Goal: Information Seeking & Learning: Learn about a topic

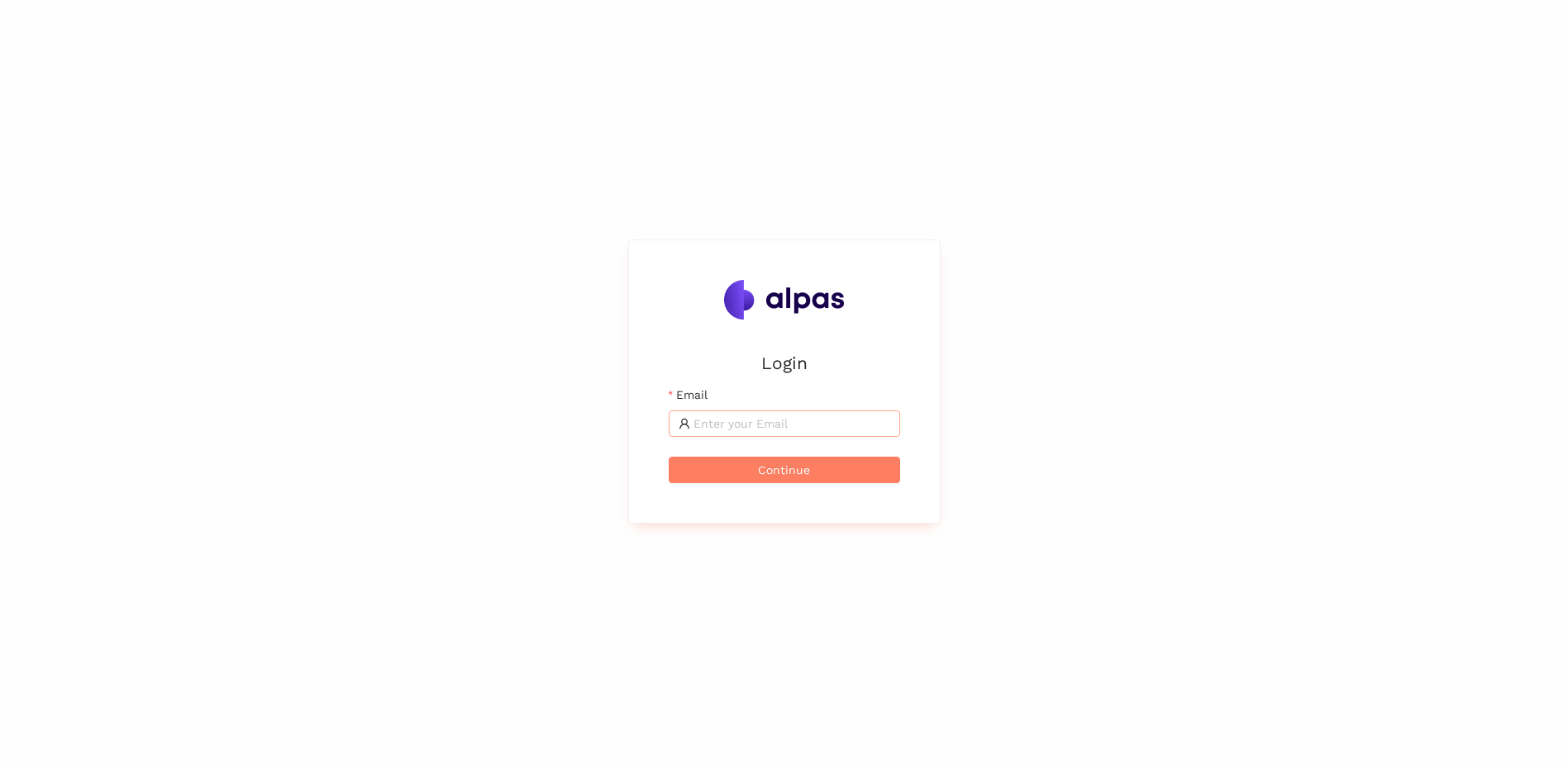
click at [747, 424] on input "Email" at bounding box center [791, 424] width 196 height 19
type input "[PERSON_NAME][EMAIL_ADDRESS][PERSON_NAME][DOMAIN_NAME]"
click at [822, 488] on div "Login Email [PERSON_NAME][EMAIL_ADDRESS][PERSON_NAME][DOMAIN_NAME] Continue" at bounding box center [784, 382] width 271 height 243
click at [812, 473] on button "Continue" at bounding box center [784, 469] width 232 height 26
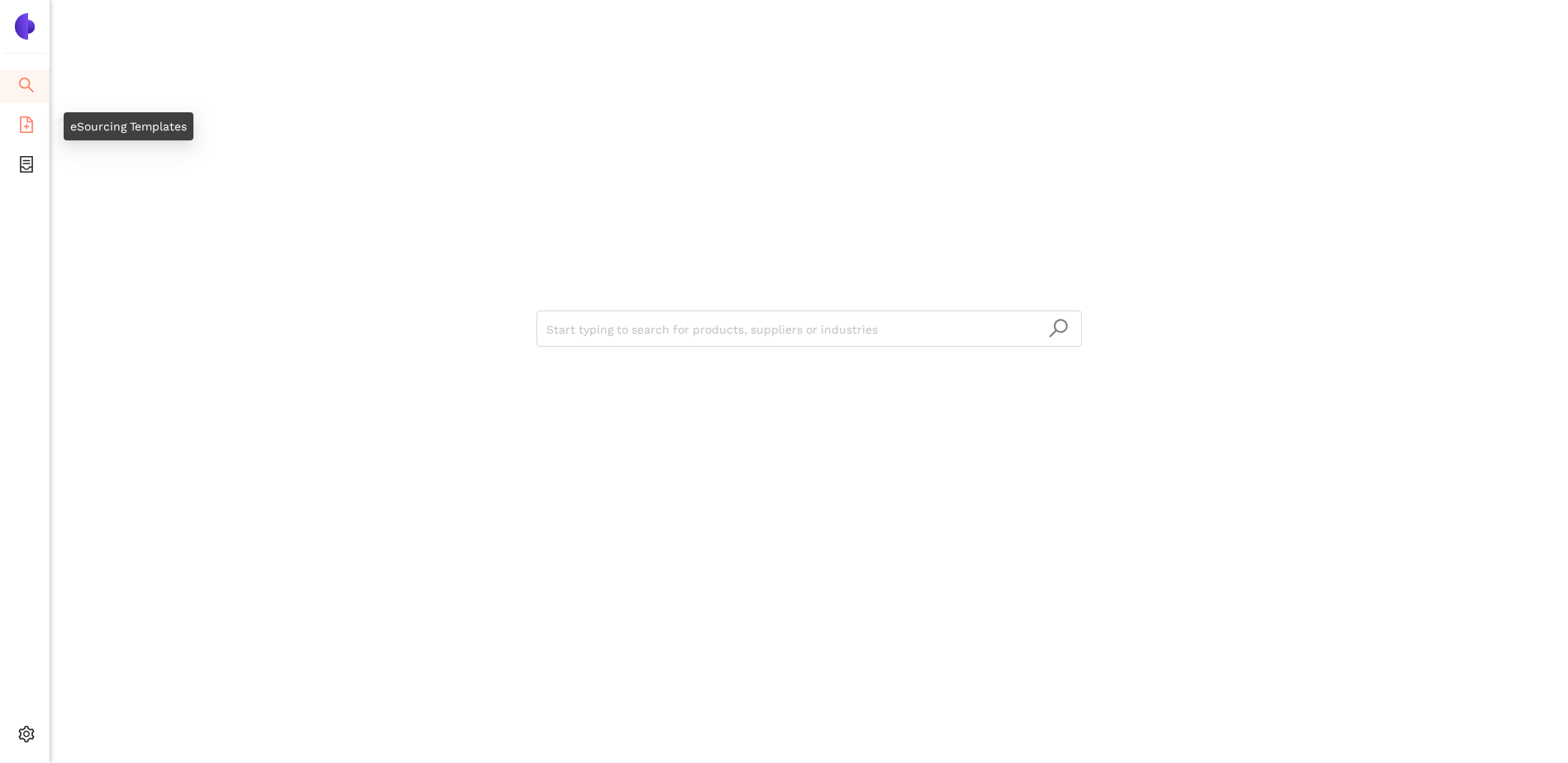
click at [28, 125] on icon "file-add" at bounding box center [27, 125] width 17 height 17
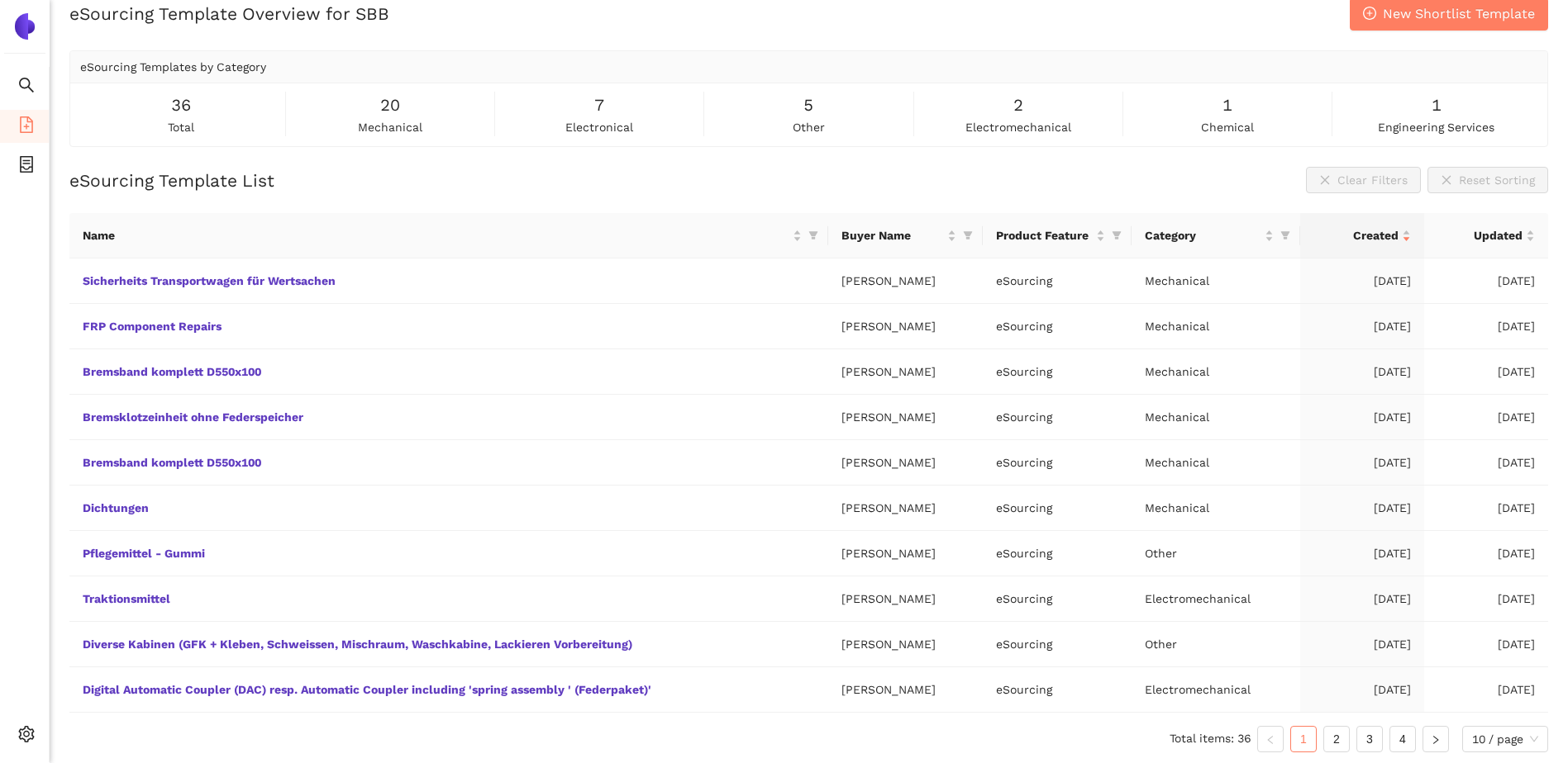
scroll to position [24, 0]
click at [1332, 736] on link "2" at bounding box center [1335, 736] width 24 height 24
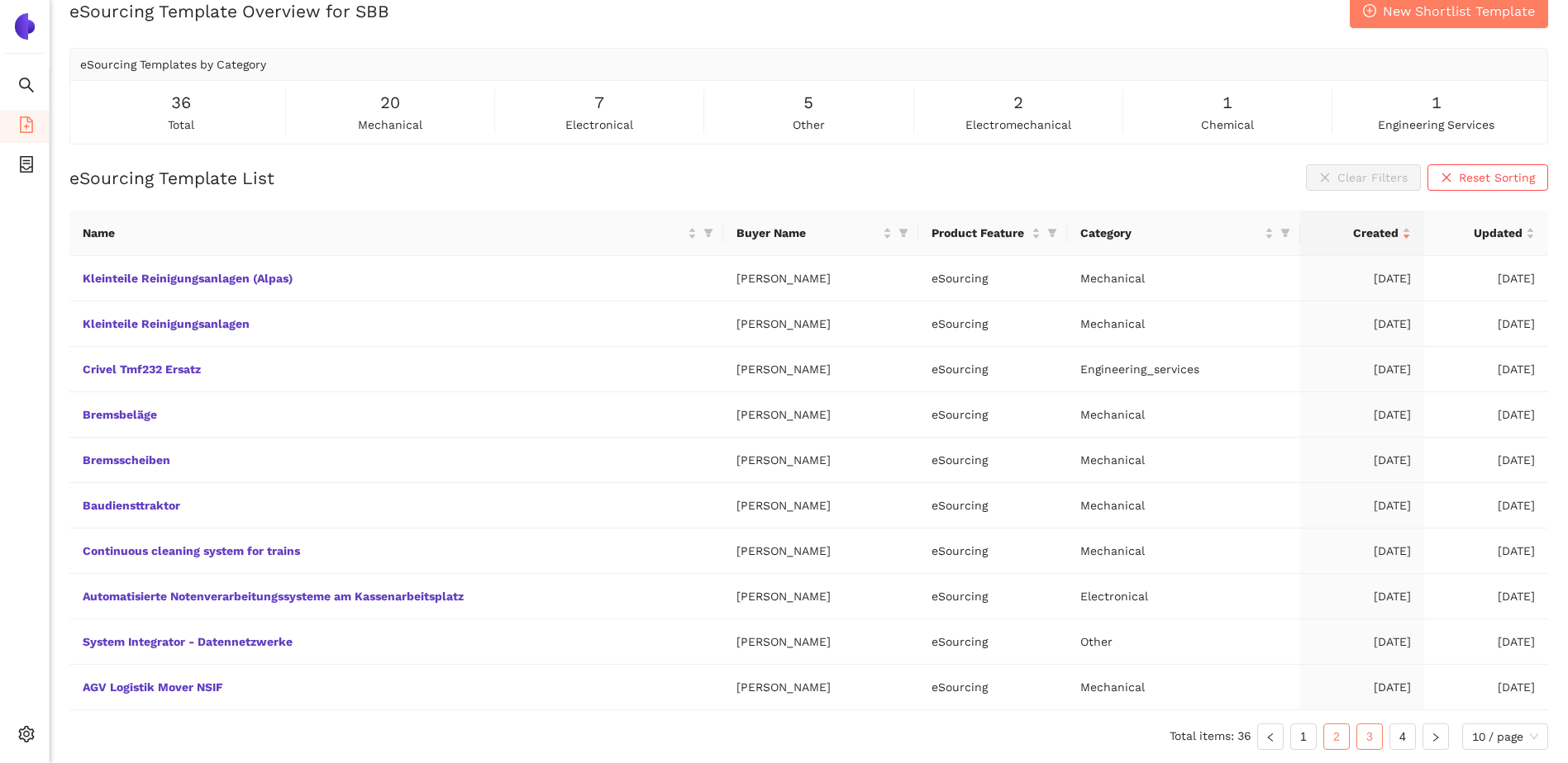
click at [1362, 744] on link "3" at bounding box center [1369, 736] width 24 height 24
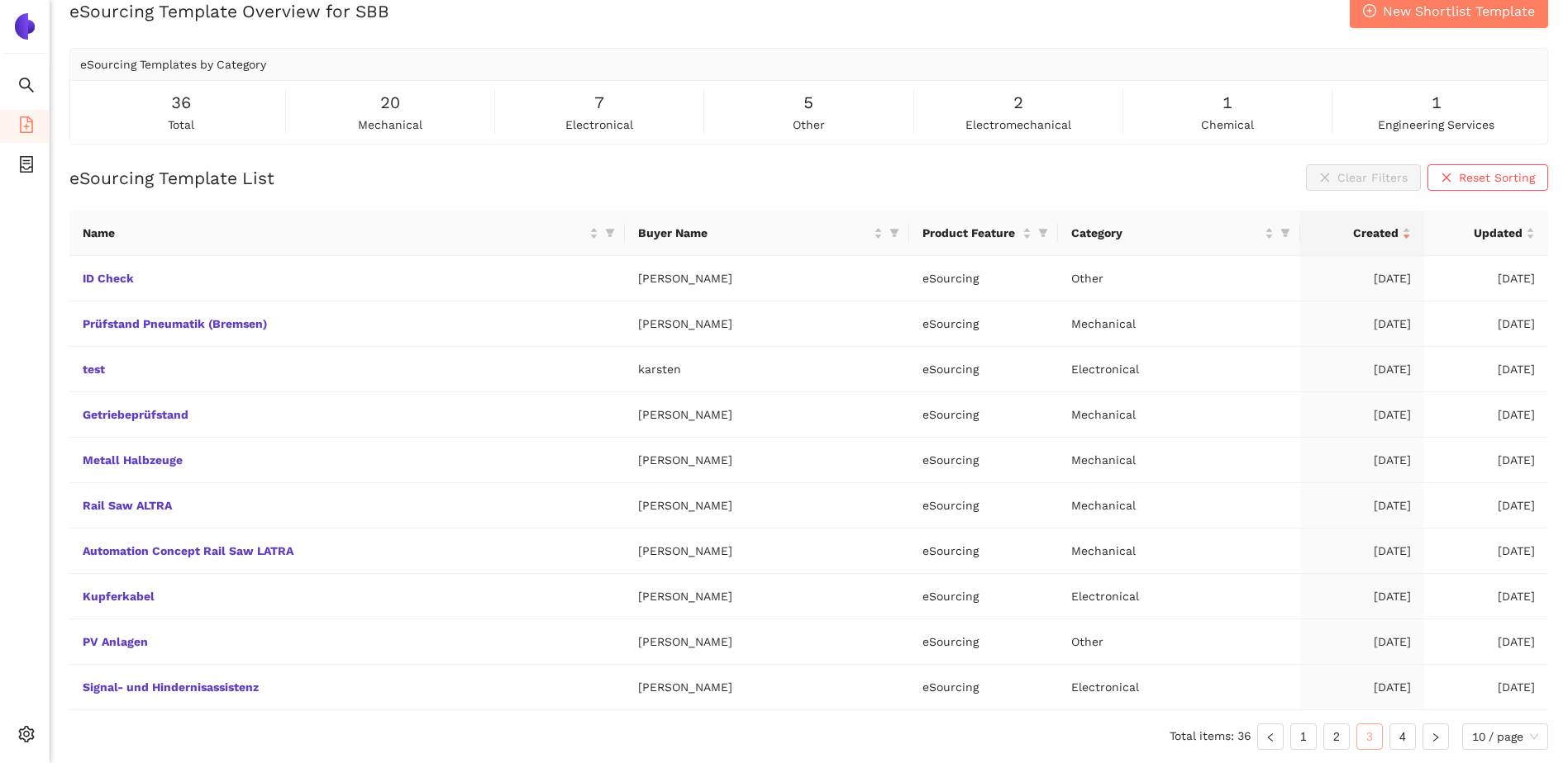
click at [1362, 744] on link "3" at bounding box center [1369, 736] width 24 height 24
click at [1394, 739] on link "4" at bounding box center [1402, 736] width 24 height 24
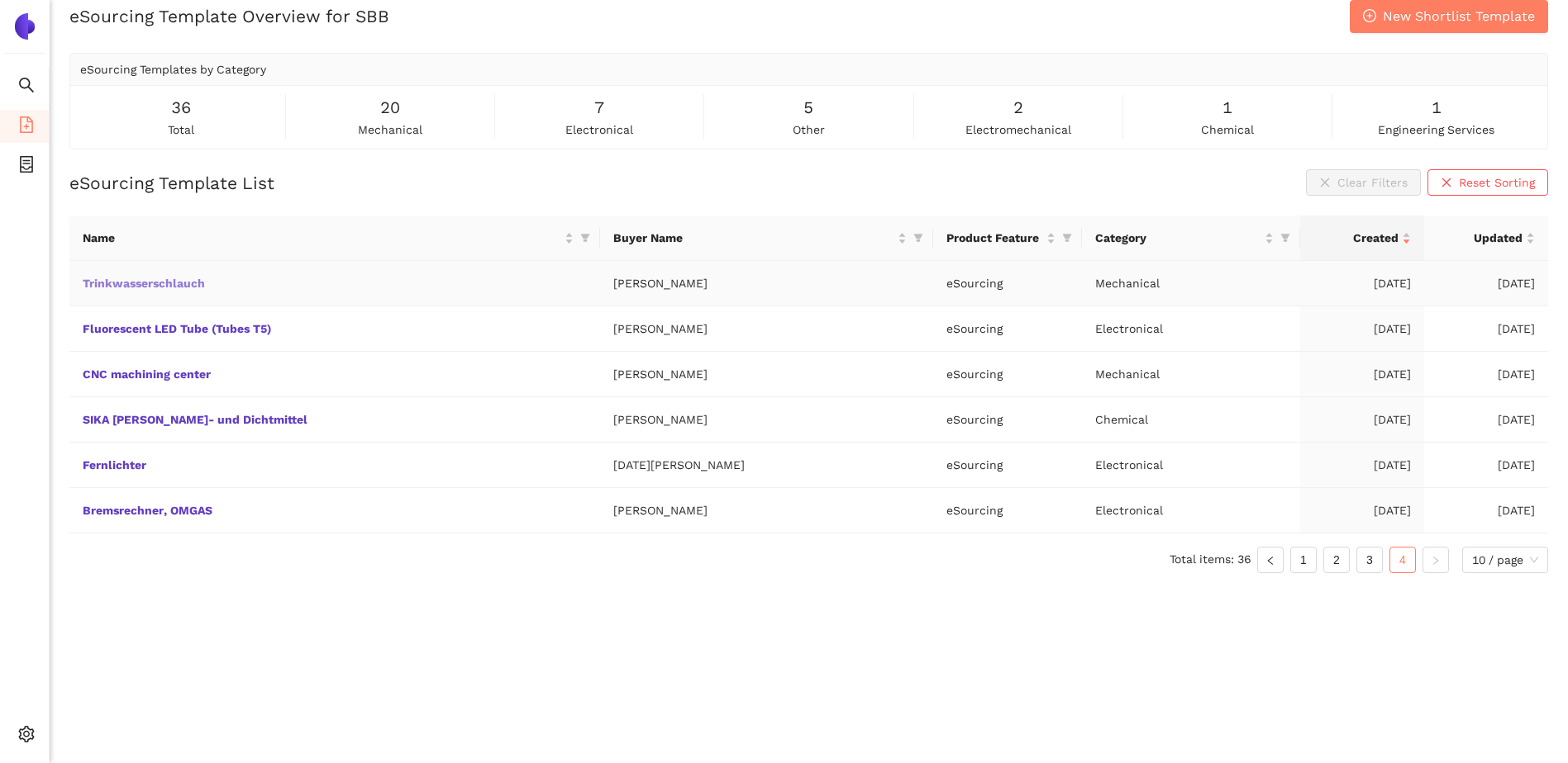
click at [0, 0] on link "Trinkwasserschlauch" at bounding box center [0, 0] width 0 height 0
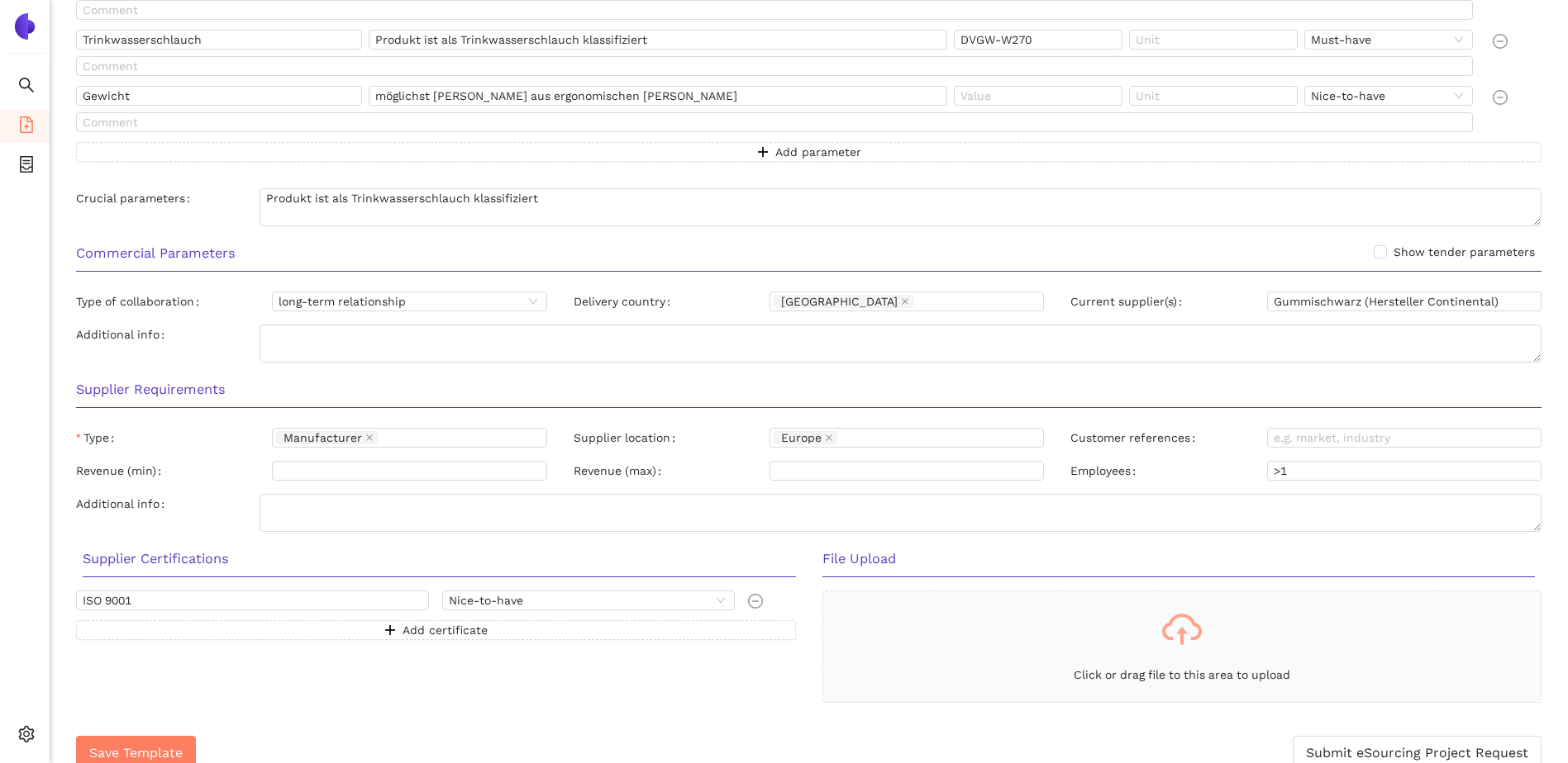
scroll to position [610, 0]
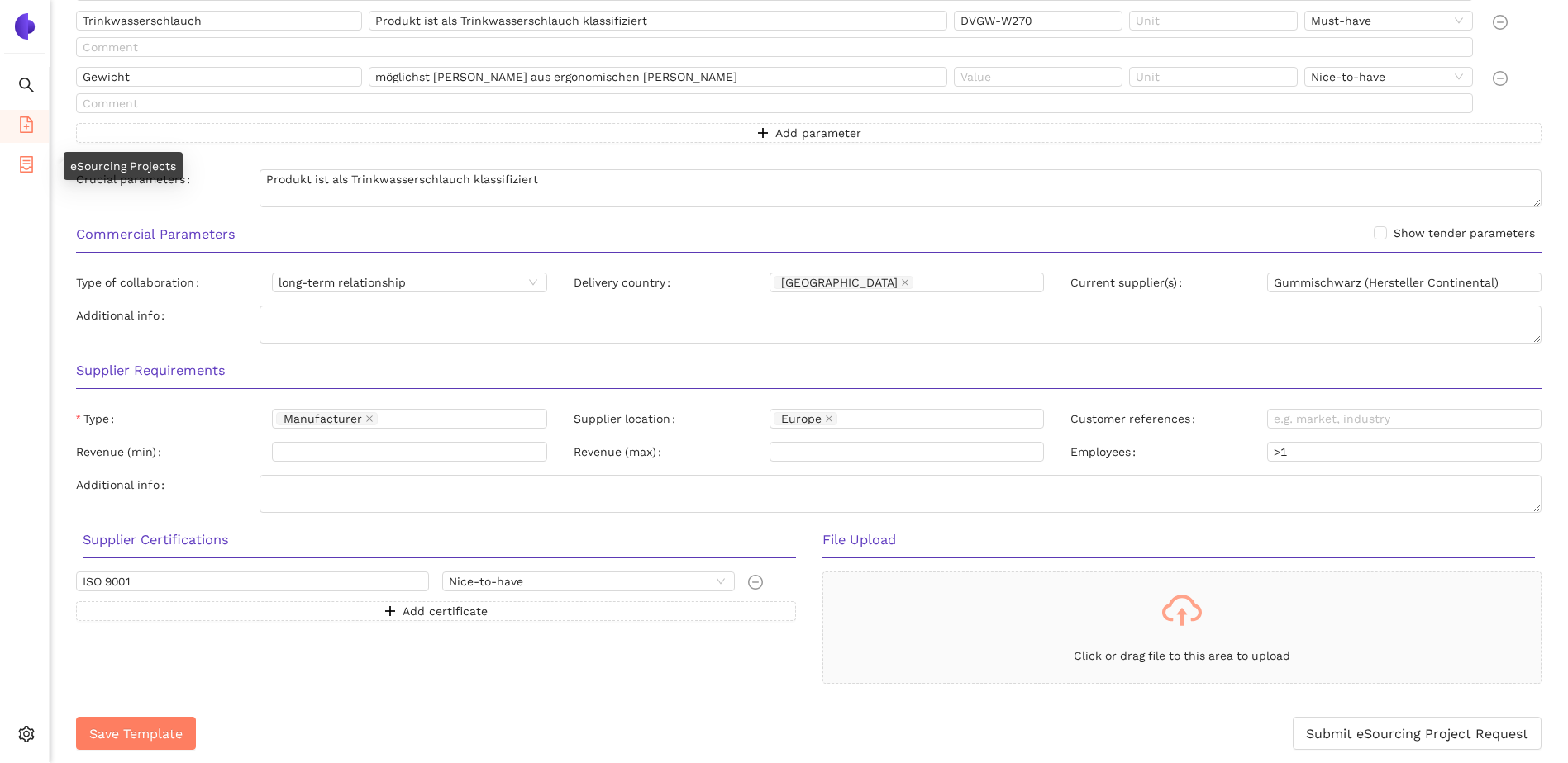
click at [25, 163] on icon "container" at bounding box center [27, 164] width 13 height 17
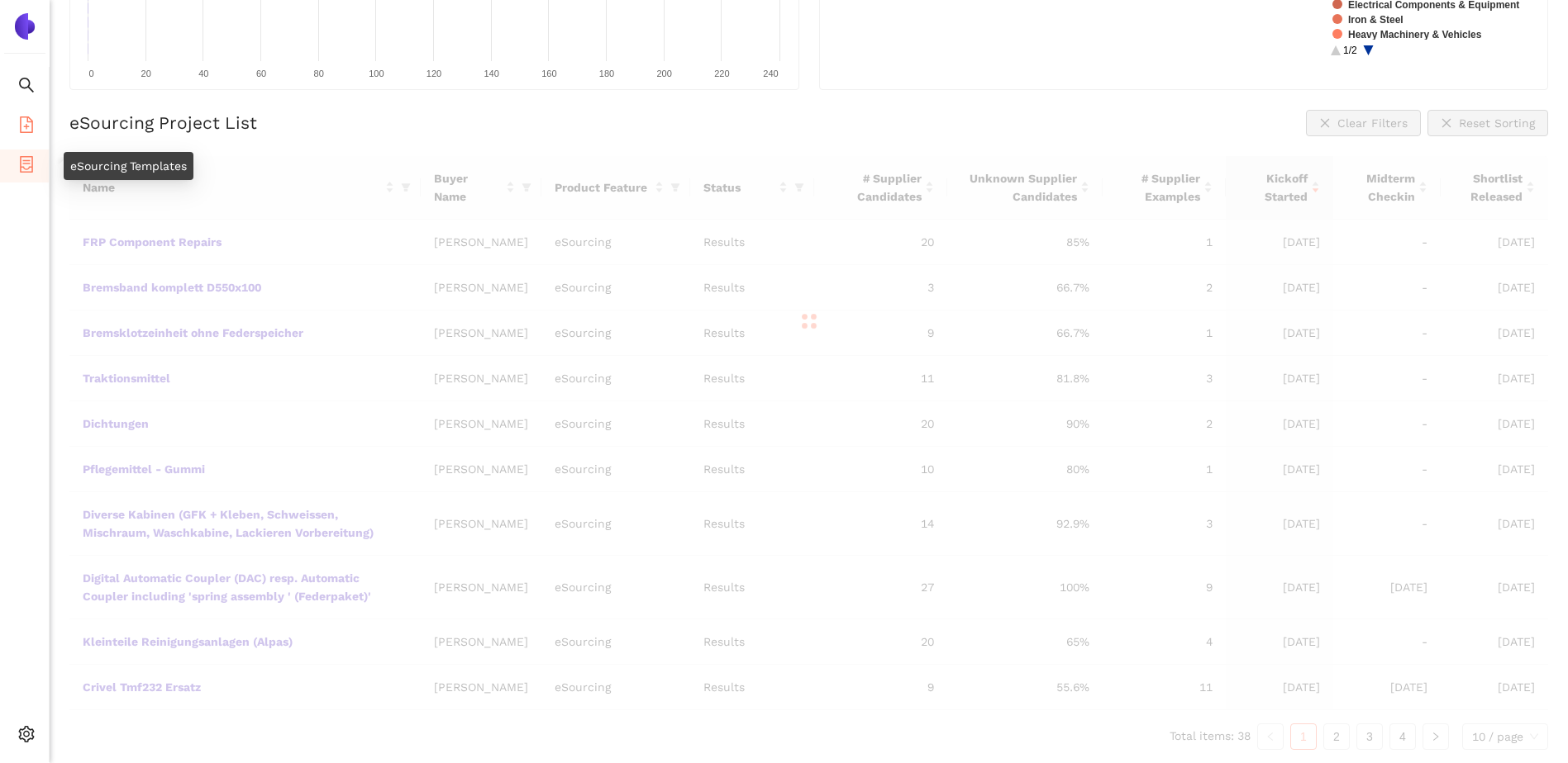
scroll to position [340, 0]
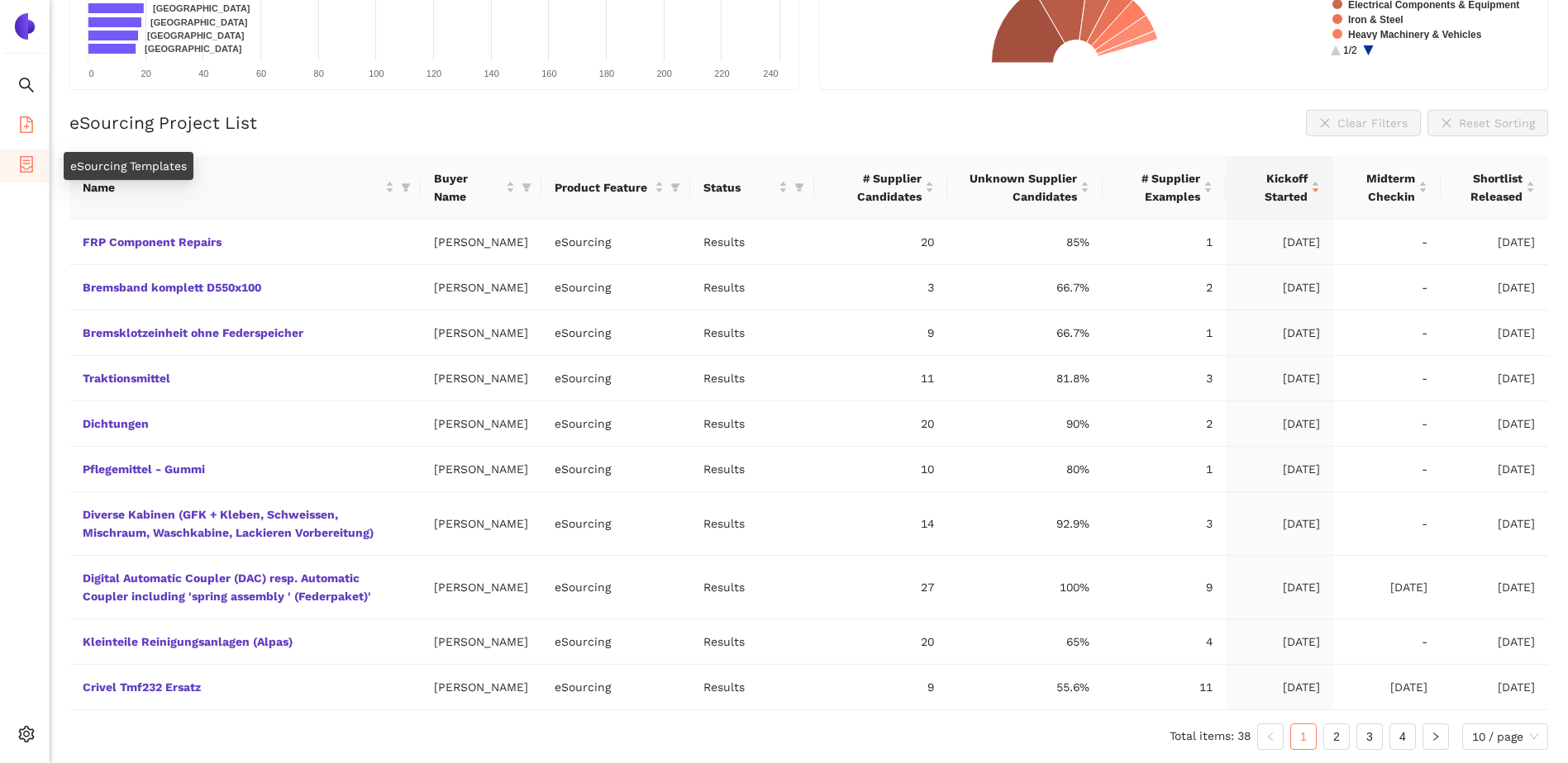
click at [24, 131] on icon "file-add" at bounding box center [27, 125] width 13 height 17
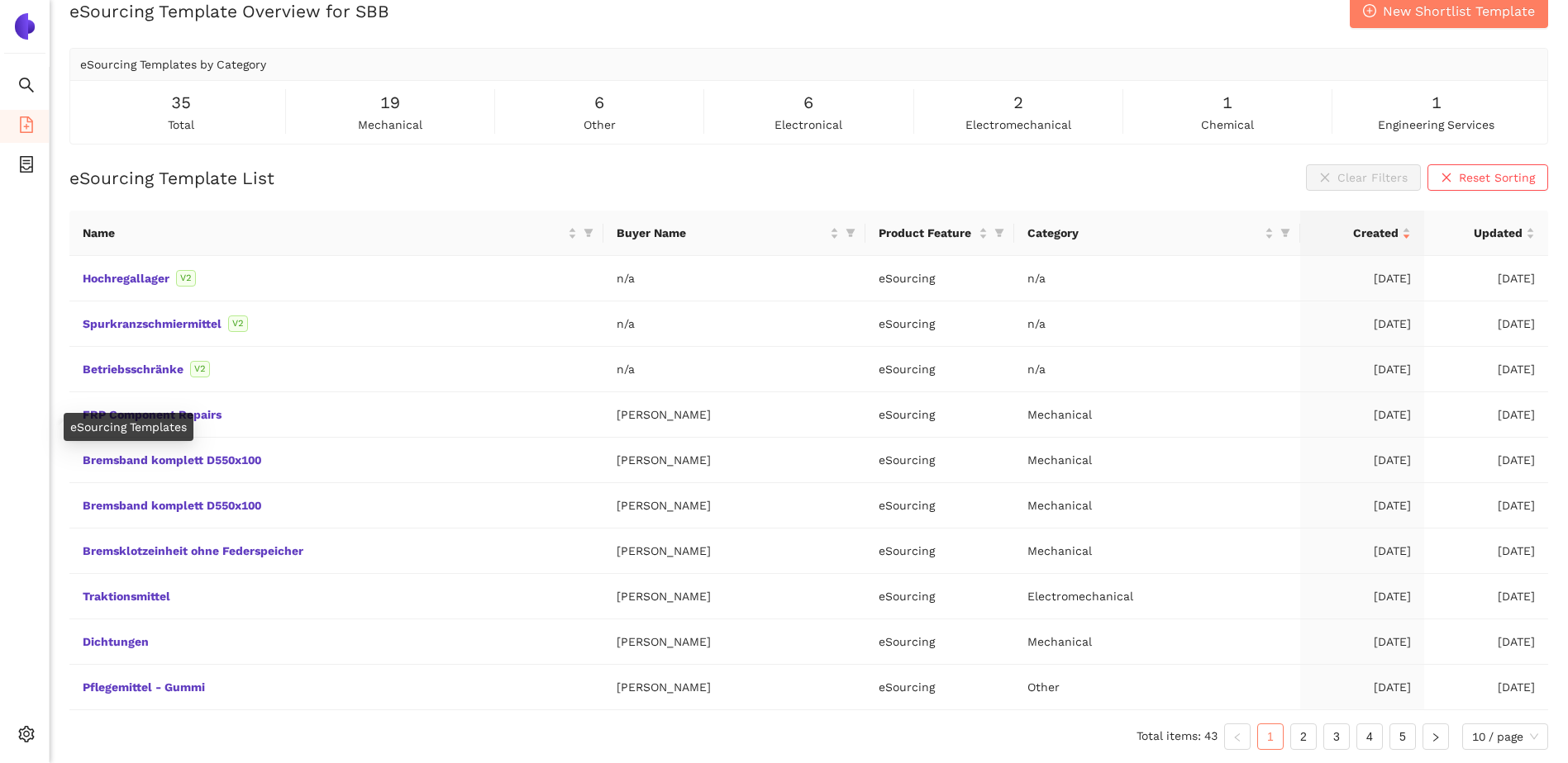
scroll to position [24, 0]
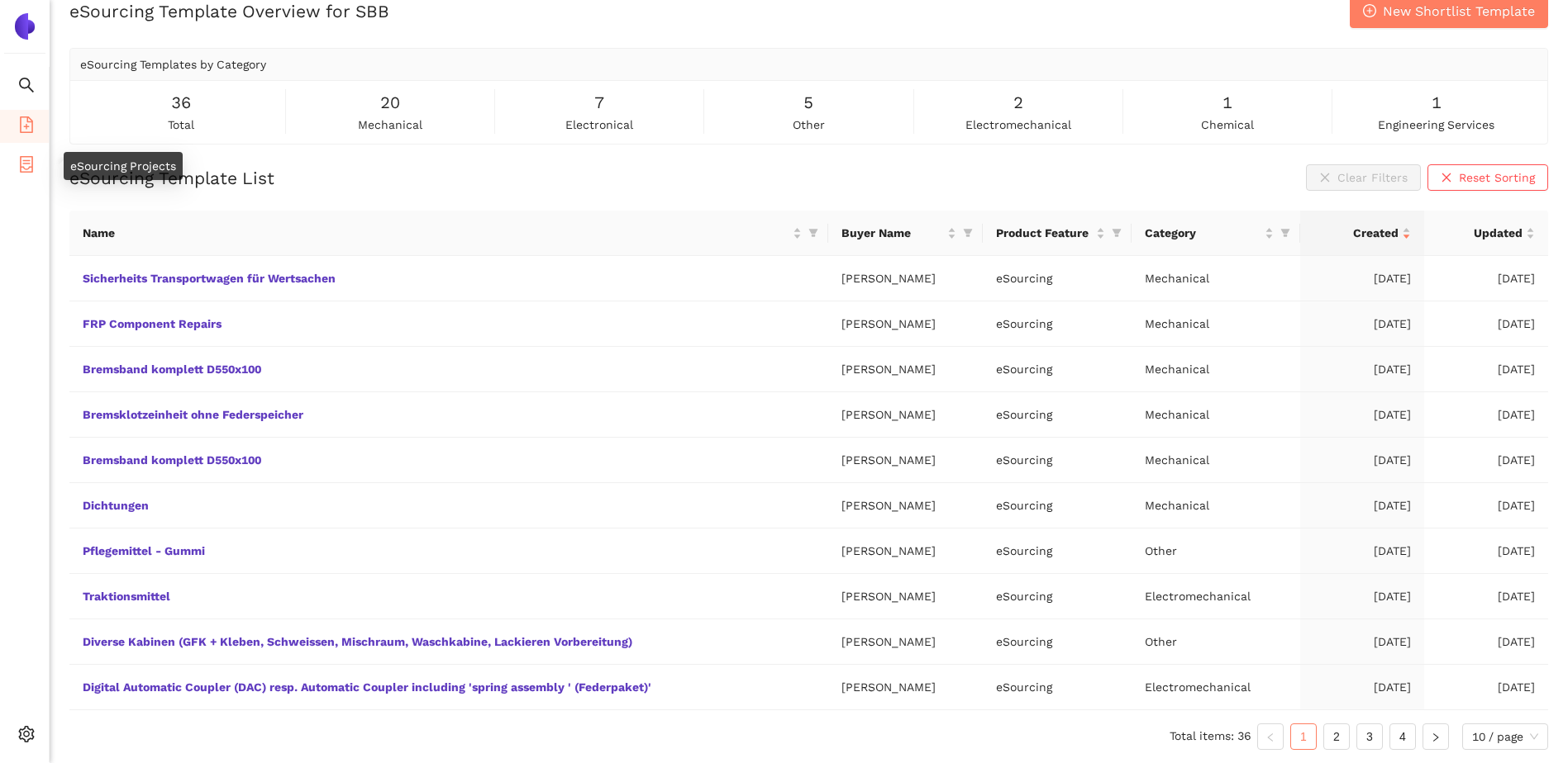
click at [24, 165] on icon "container" at bounding box center [27, 164] width 17 height 17
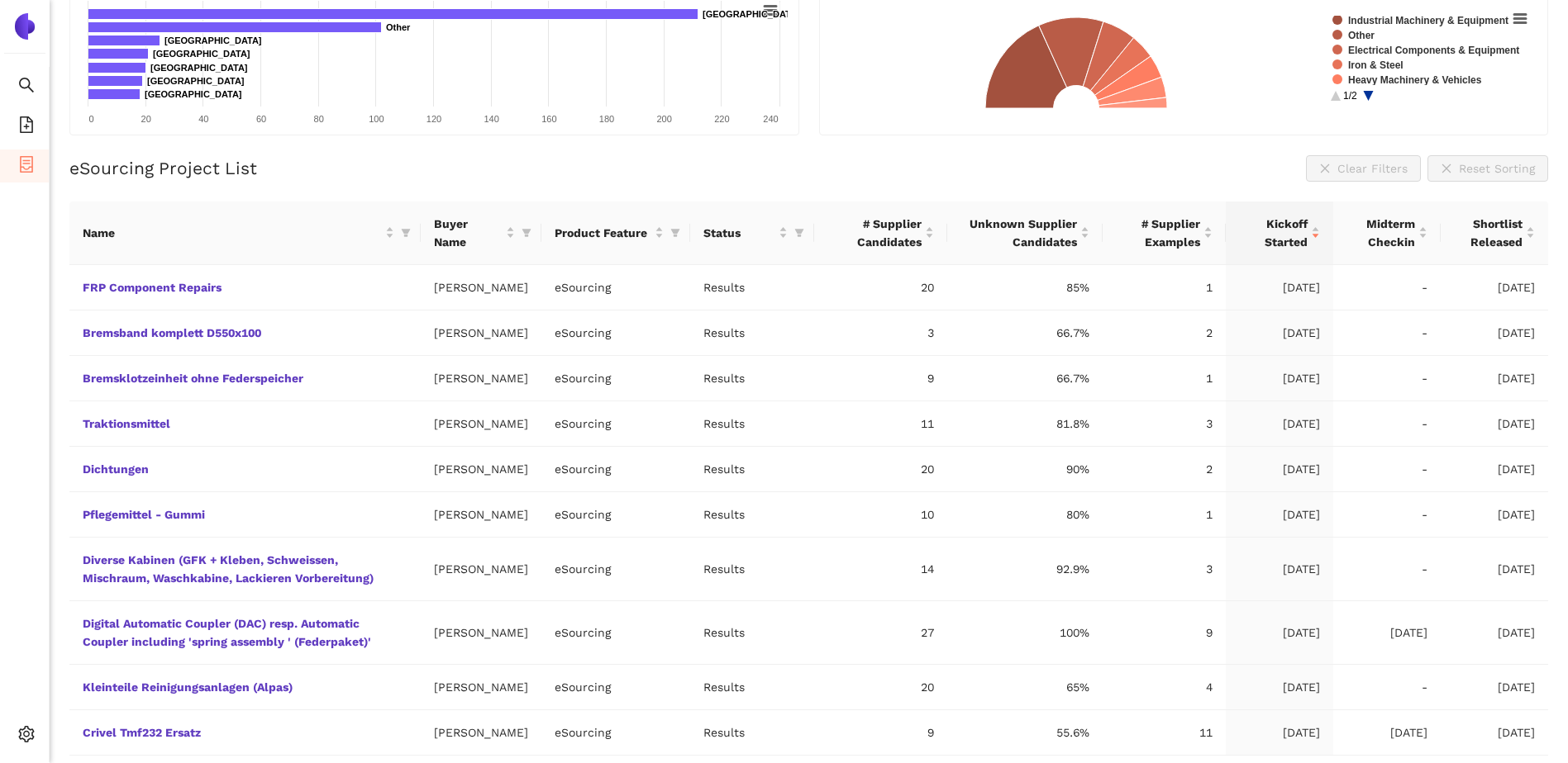
scroll to position [340, 0]
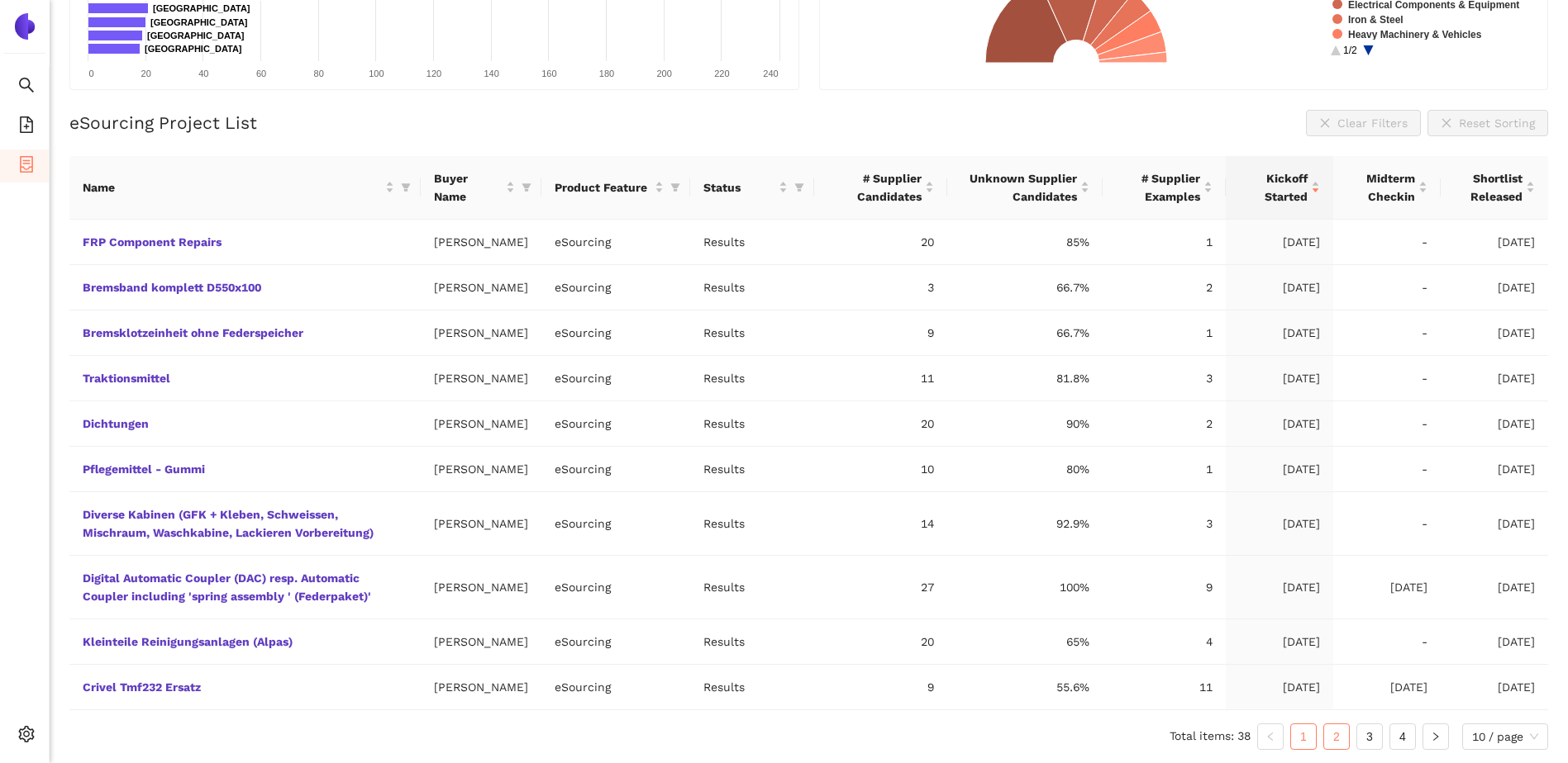
click at [1324, 740] on link "2" at bounding box center [1335, 736] width 24 height 24
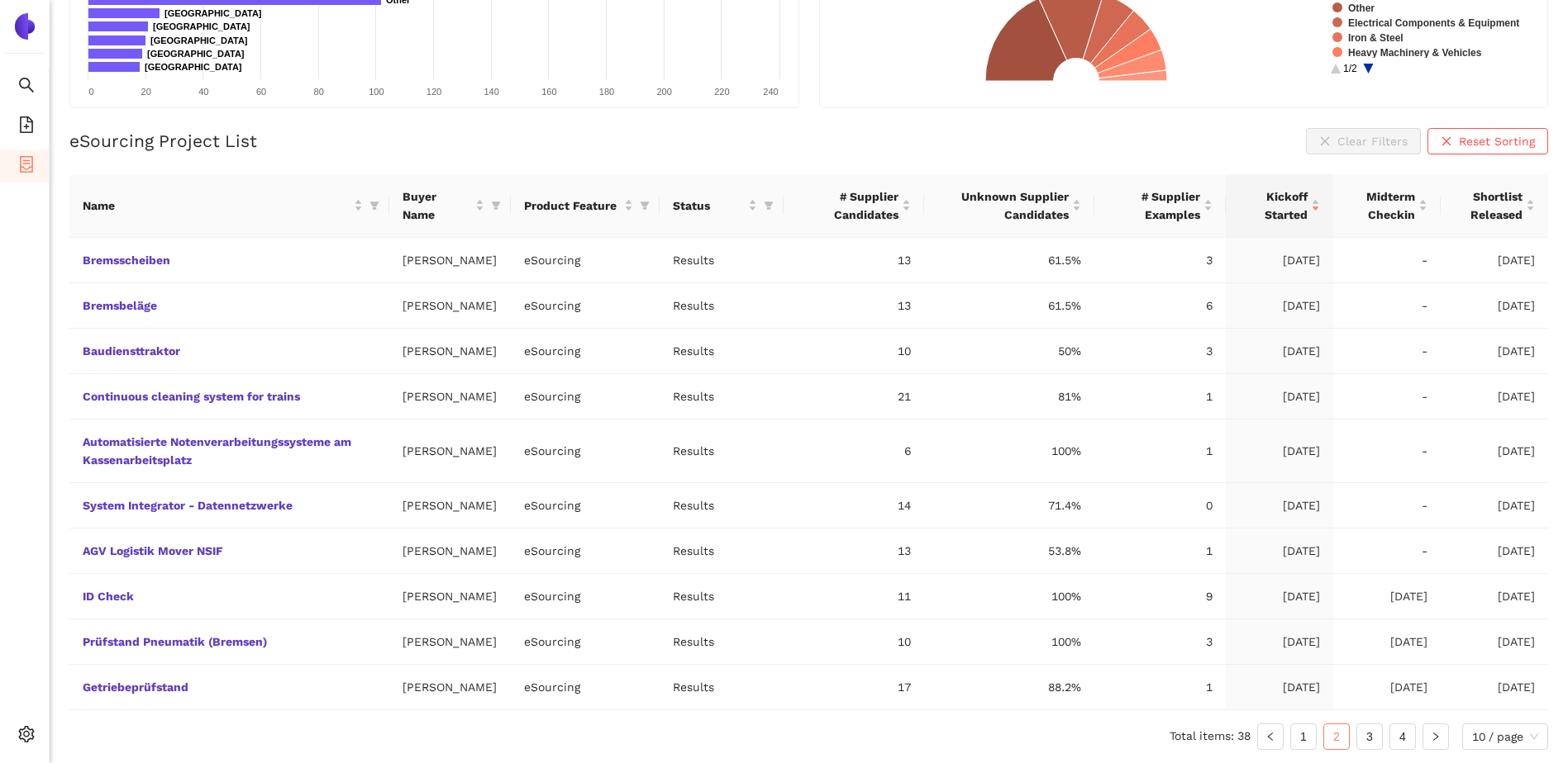
scroll to position [359, 0]
click at [1362, 740] on link "3" at bounding box center [1369, 736] width 24 height 24
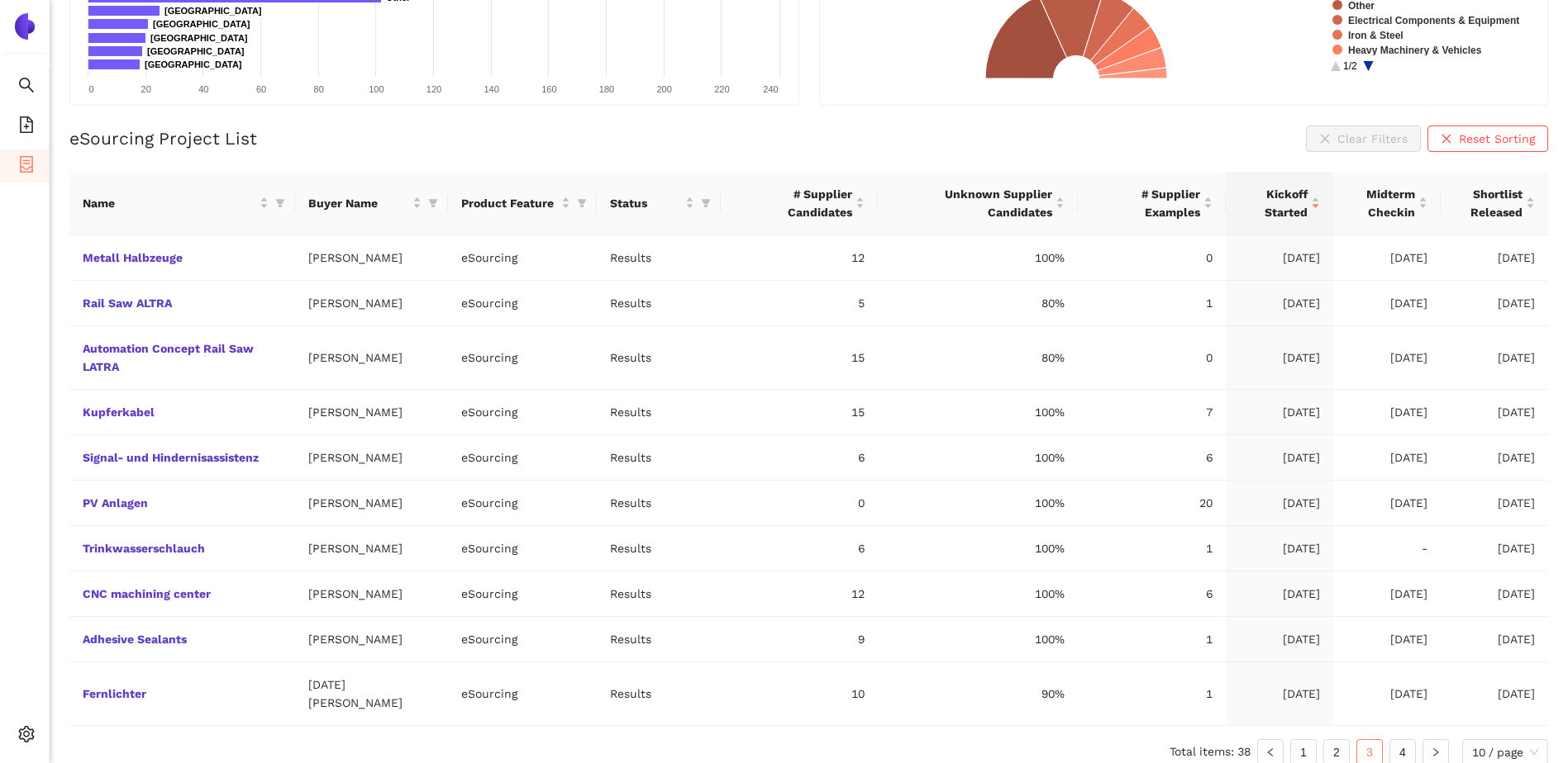
scroll to position [323, 0]
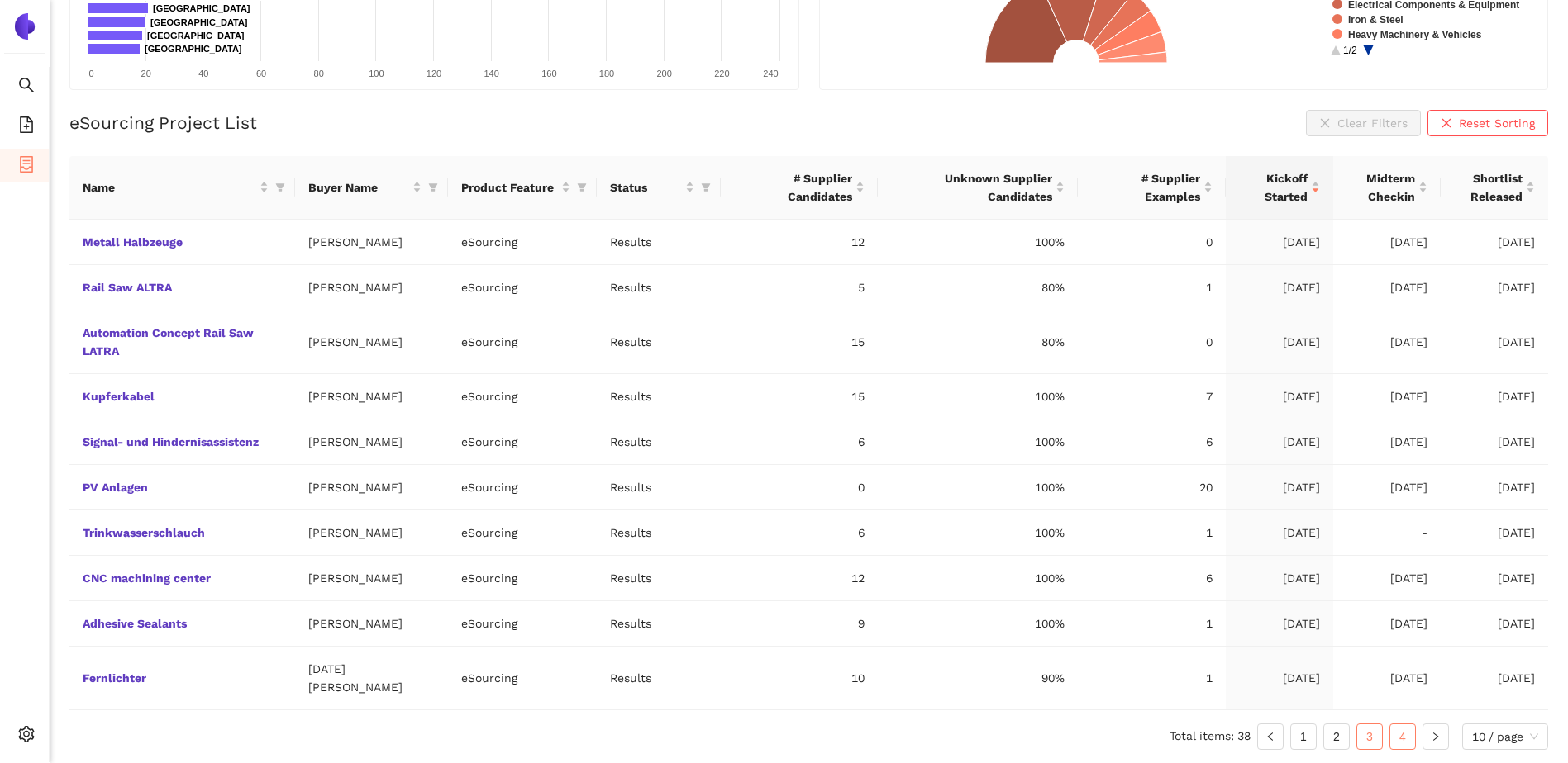
click at [1395, 741] on link "4" at bounding box center [1402, 736] width 24 height 24
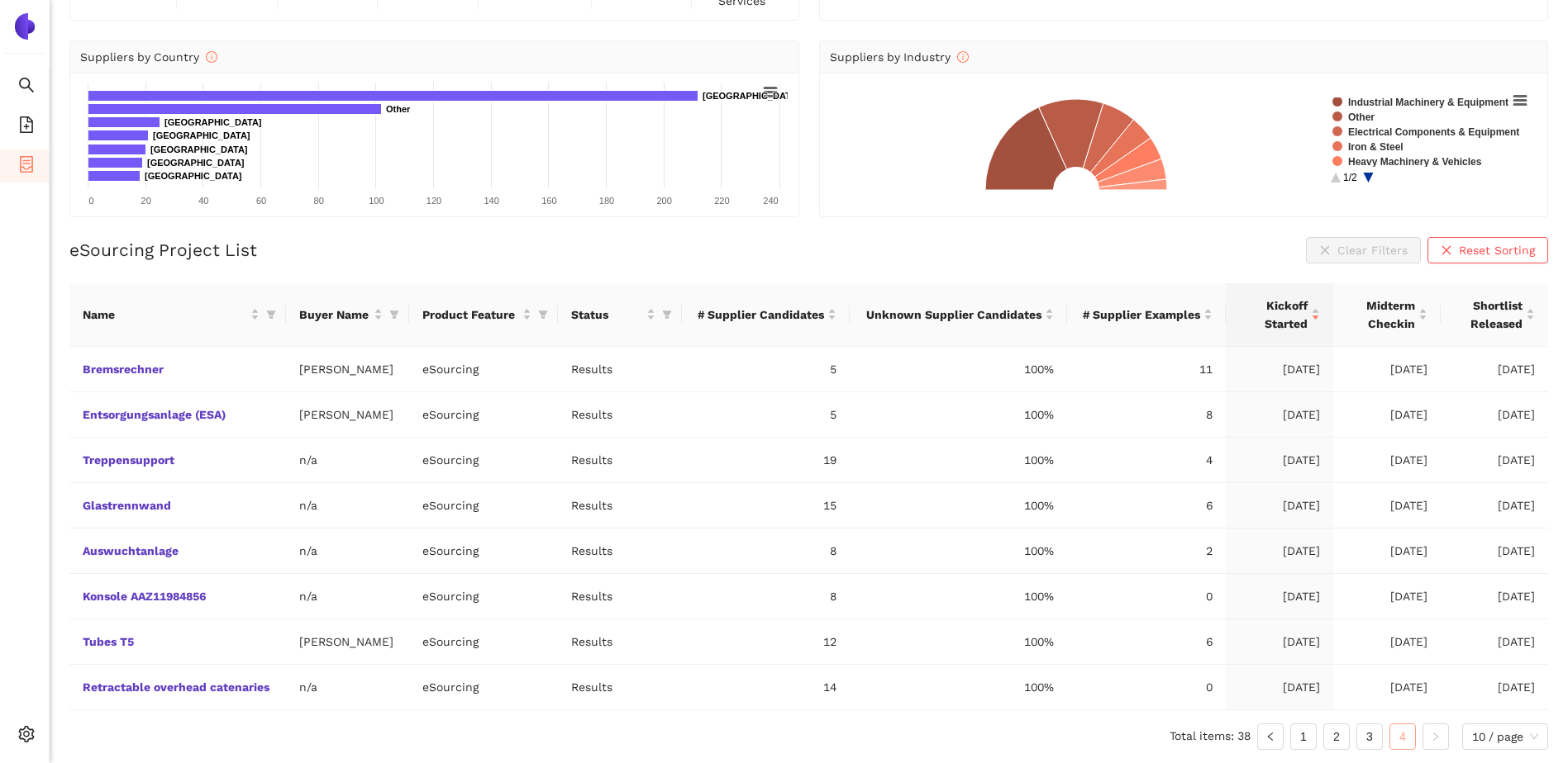
scroll to position [195, 0]
click at [1370, 735] on link "3" at bounding box center [1369, 736] width 24 height 24
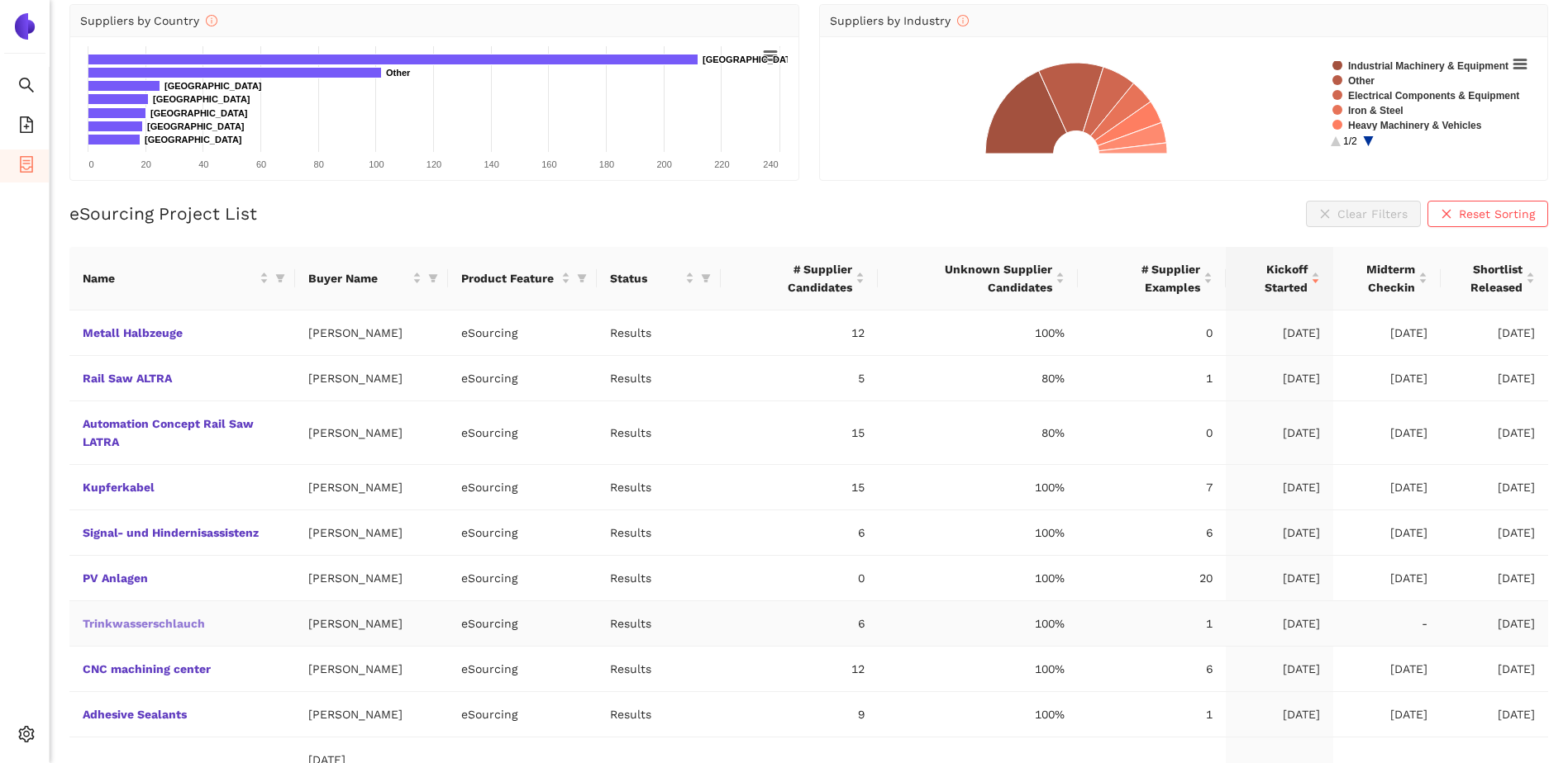
click at [0, 0] on link "Trinkwasserschlauch" at bounding box center [0, 0] width 0 height 0
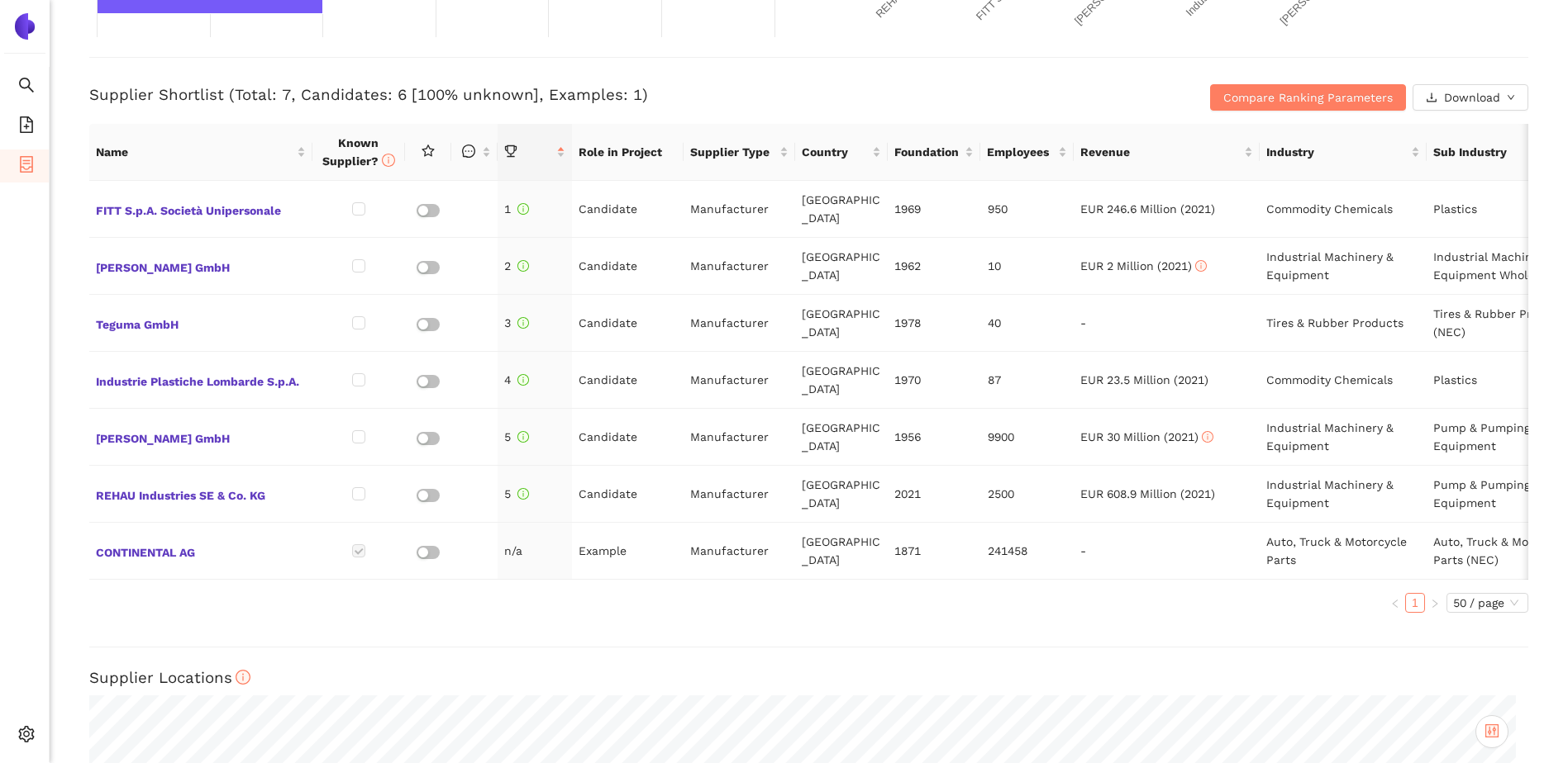
scroll to position [637, 0]
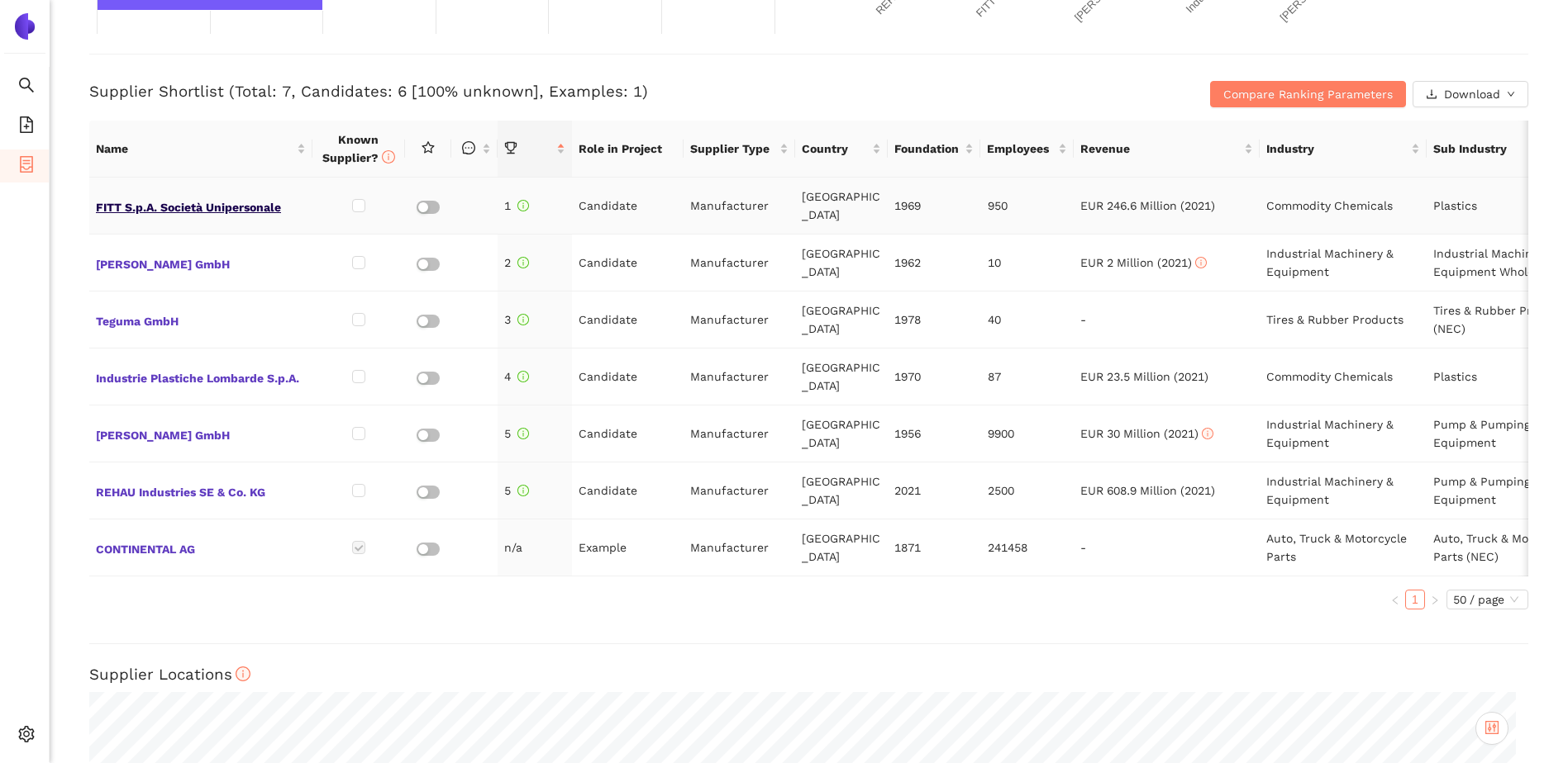
click at [122, 201] on span "FITT S.p.A. Società Unipersonale" at bounding box center [201, 205] width 210 height 22
